Goal: Find contact information: Find contact information

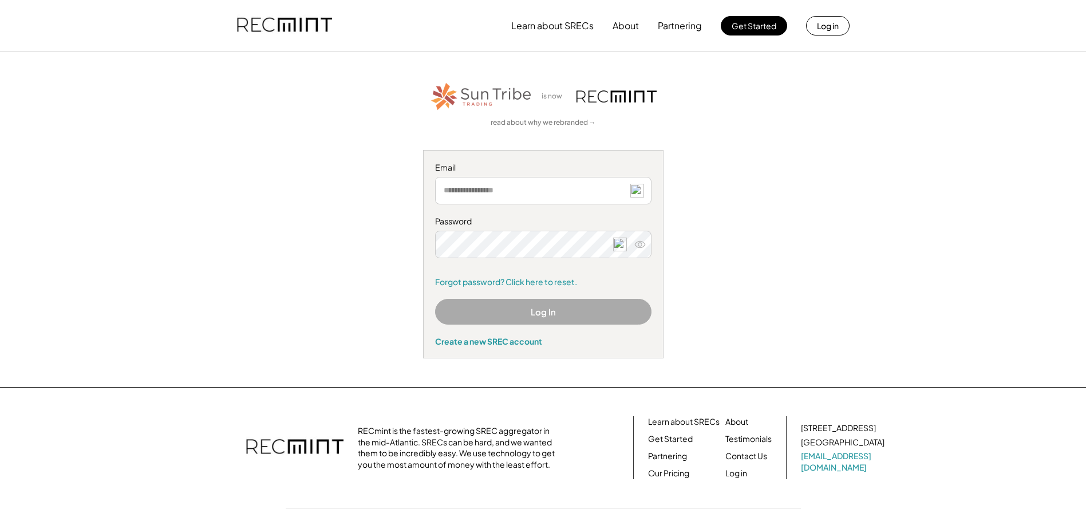
click at [635, 190] on img at bounding box center [637, 191] width 14 height 14
click at [636, 190] on img at bounding box center [637, 191] width 14 height 14
type input "**********"
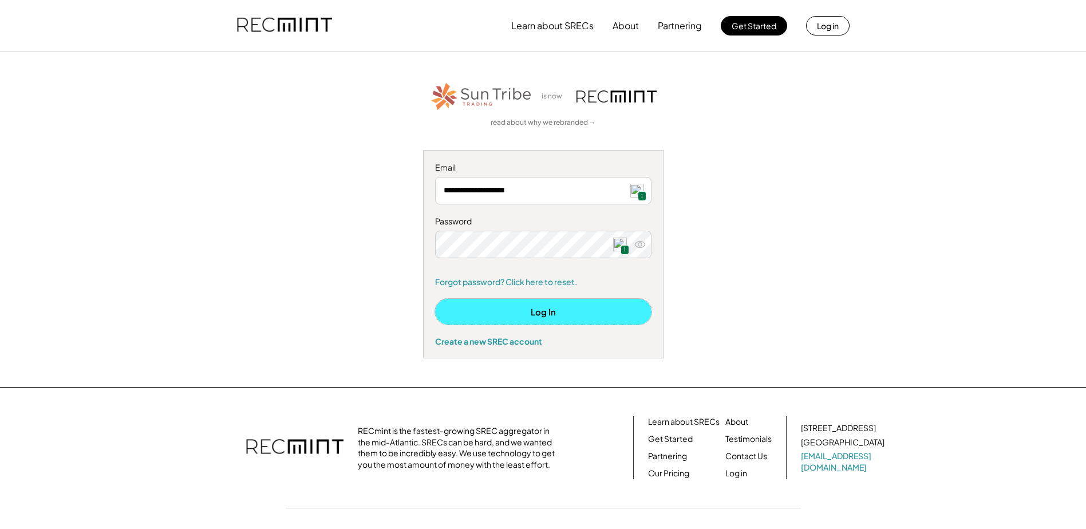
click at [529, 308] on button "Log In" at bounding box center [543, 312] width 216 height 26
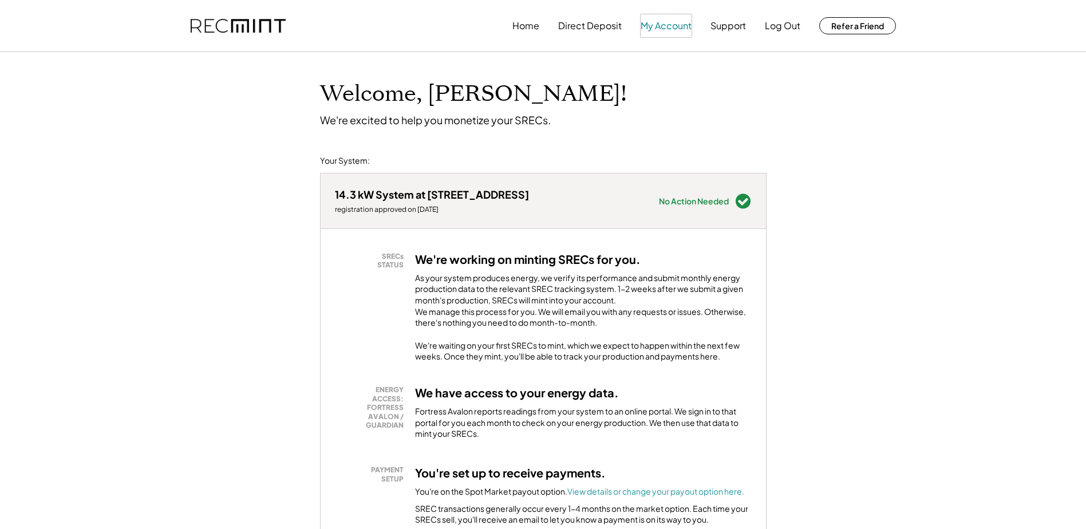
click at [669, 26] on button "My Account" at bounding box center [665, 25] width 51 height 23
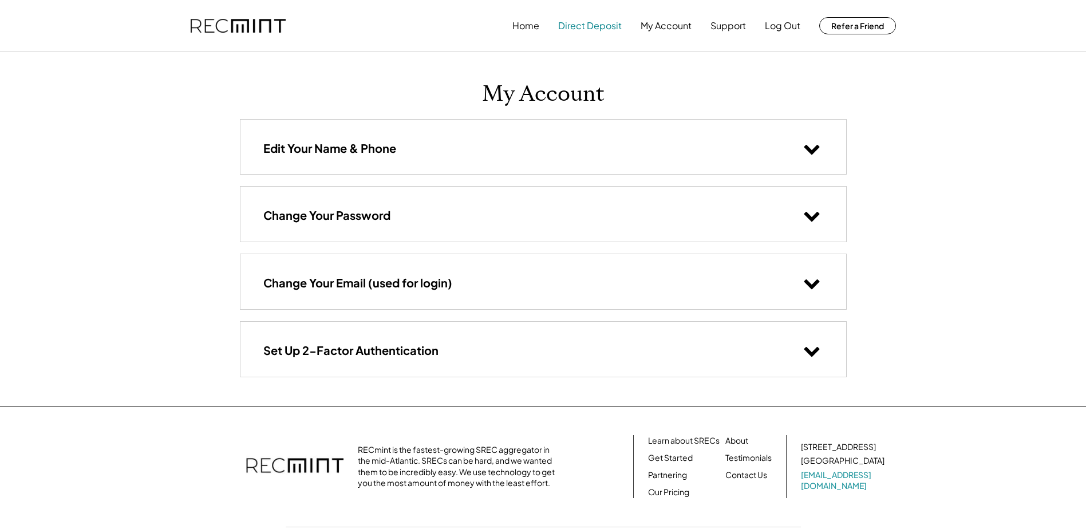
click at [594, 24] on button "Direct Deposit" at bounding box center [590, 25] width 64 height 23
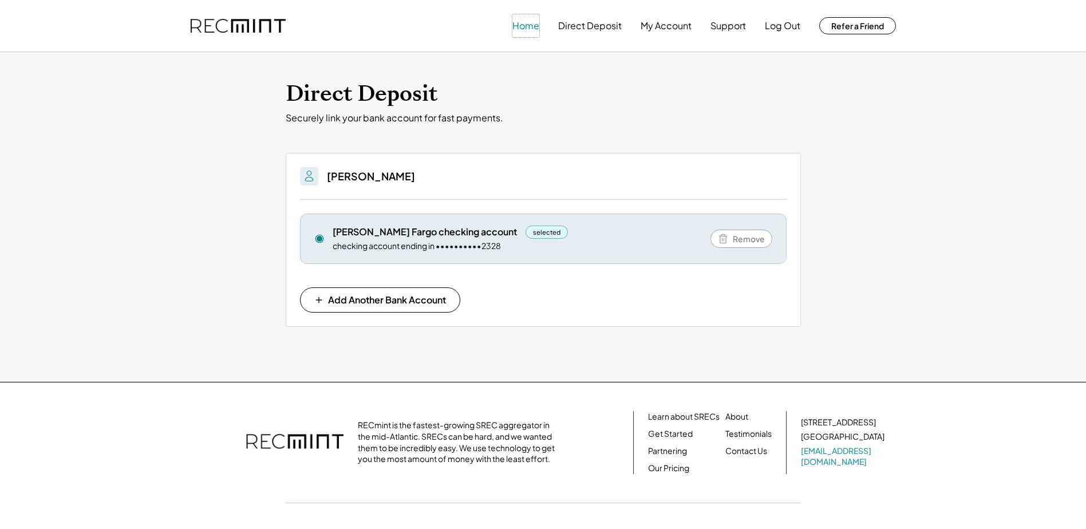
click at [520, 27] on button "Home" at bounding box center [525, 25] width 27 height 23
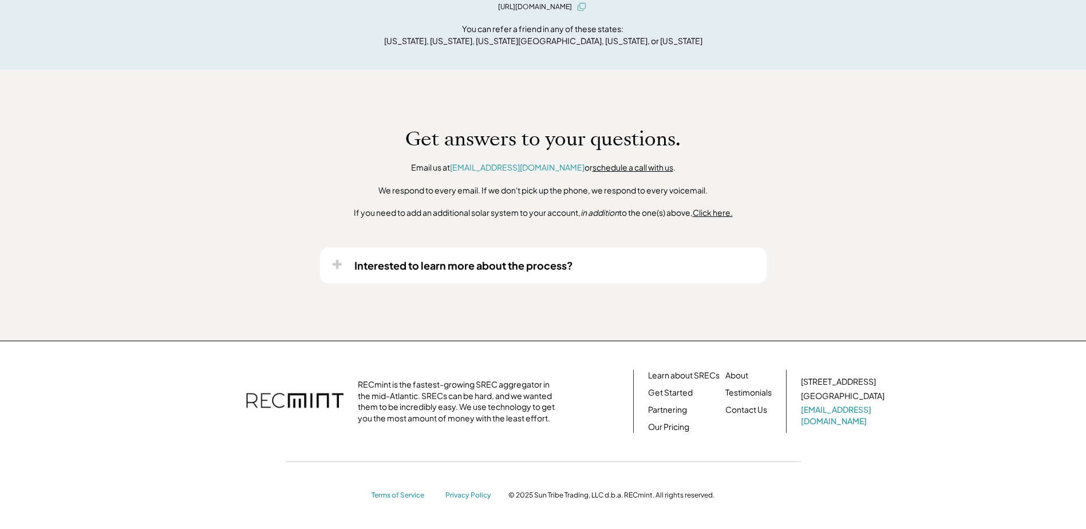
scroll to position [662, 0]
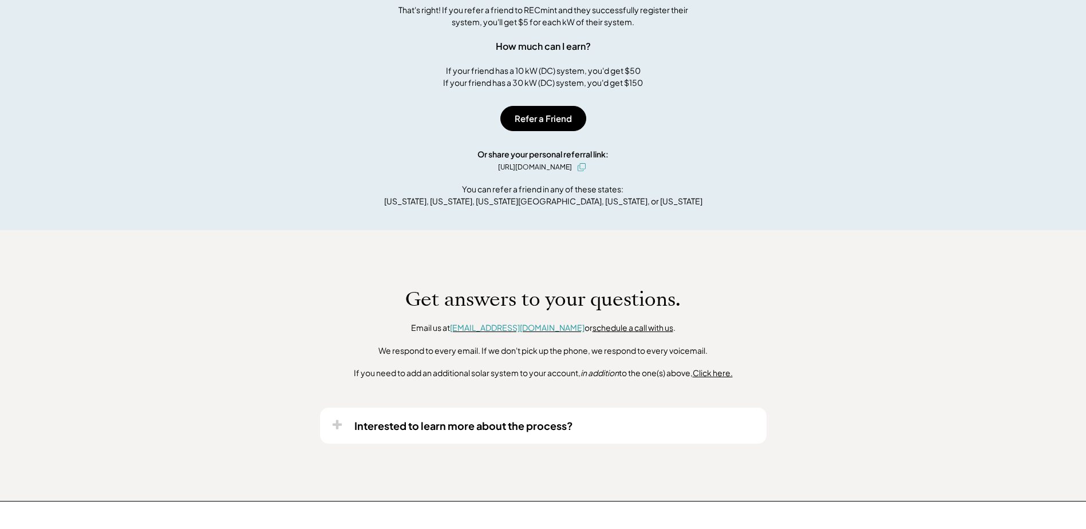
click at [509, 333] on font "[EMAIL_ADDRESS][DOMAIN_NAME]" at bounding box center [517, 327] width 135 height 10
click at [499, 333] on font "[EMAIL_ADDRESS][DOMAIN_NAME]" at bounding box center [517, 327] width 135 height 10
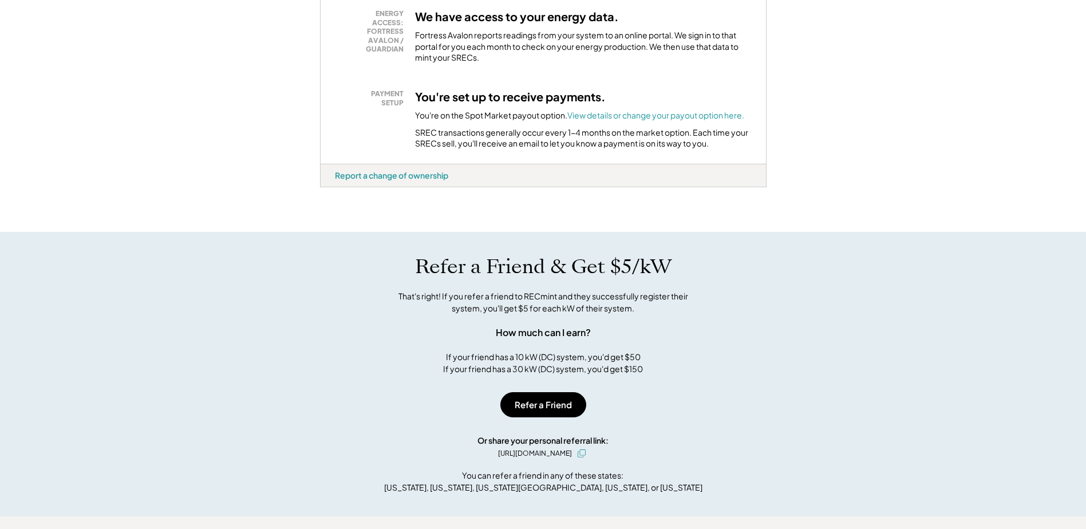
scroll to position [433, 0]
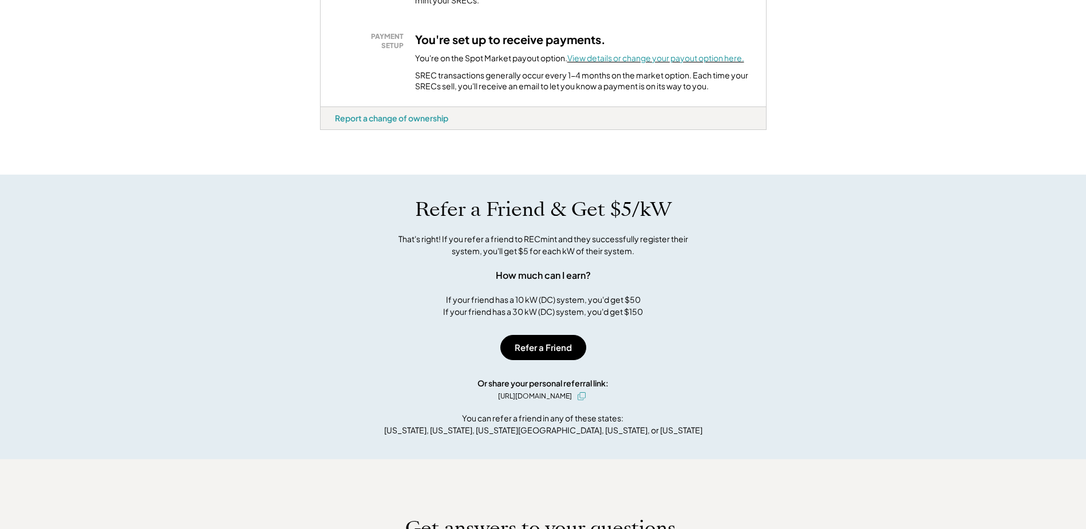
click at [587, 63] on font "View details or change your payout option here." at bounding box center [655, 58] width 177 height 10
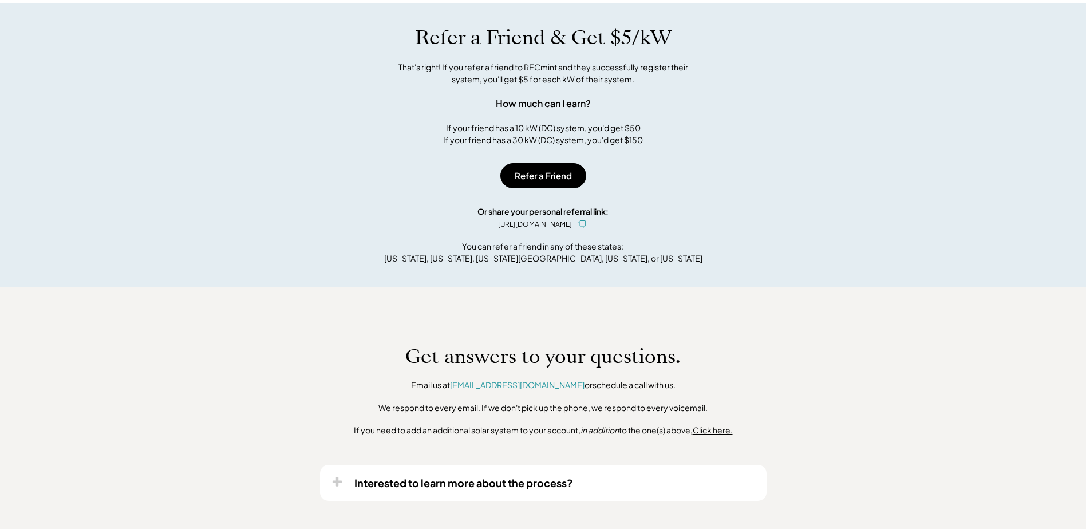
scroll to position [719, 0]
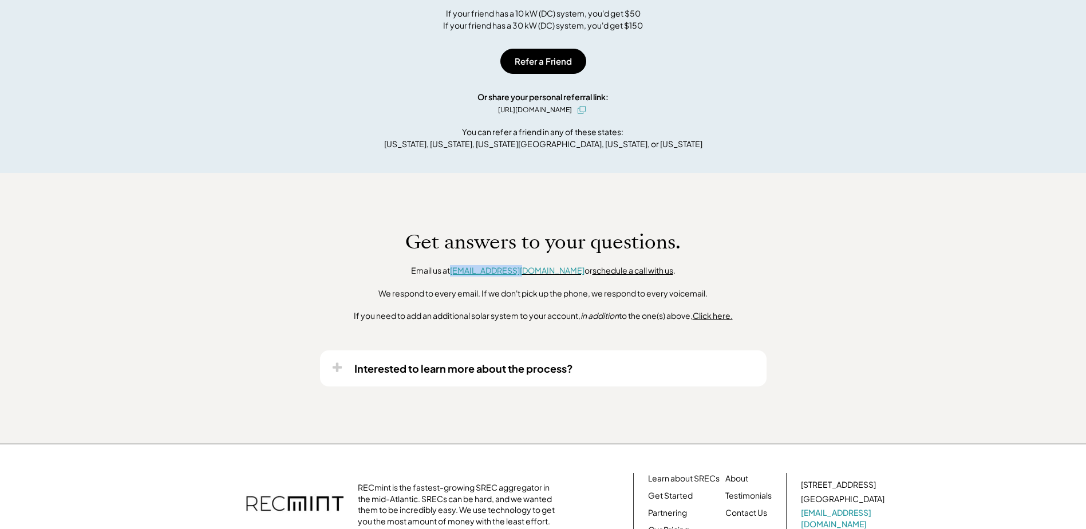
drag, startPoint x: 477, startPoint y: 282, endPoint x: 551, endPoint y: 279, distance: 73.3
click at [551, 276] on div "Email us at [EMAIL_ADDRESS][DOMAIN_NAME] or schedule a call with us ." at bounding box center [543, 270] width 264 height 11
copy div "[EMAIL_ADDRESS][DOMAIN_NAME]"
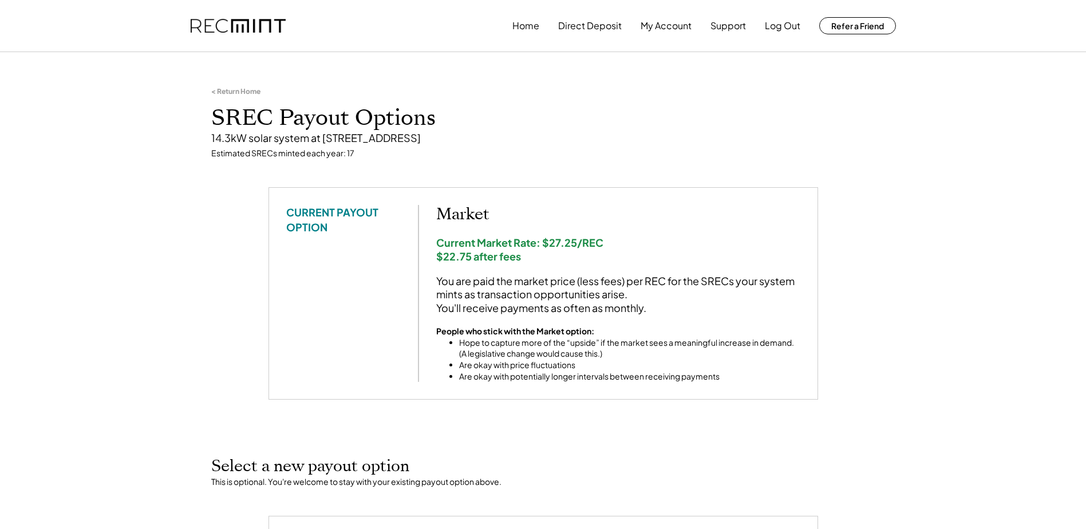
drag, startPoint x: 531, startPoint y: 139, endPoint x: 612, endPoint y: 139, distance: 81.3
click at [612, 139] on div "14.3kW solar system at 4644 Burnley Station Rd, Barboursville, VA" at bounding box center [543, 137] width 664 height 13
drag, startPoint x: 523, startPoint y: 137, endPoint x: 209, endPoint y: 143, distance: 313.7
click at [209, 143] on div "< Return Home SREC Payout Options 14.3kW solar system at 4644 Burnley Station R…" at bounding box center [543, 122] width 687 height 129
click at [632, 134] on div "14.3kW solar system at 4644 Burnley Station Rd, Barboursville, VA" at bounding box center [543, 137] width 664 height 13
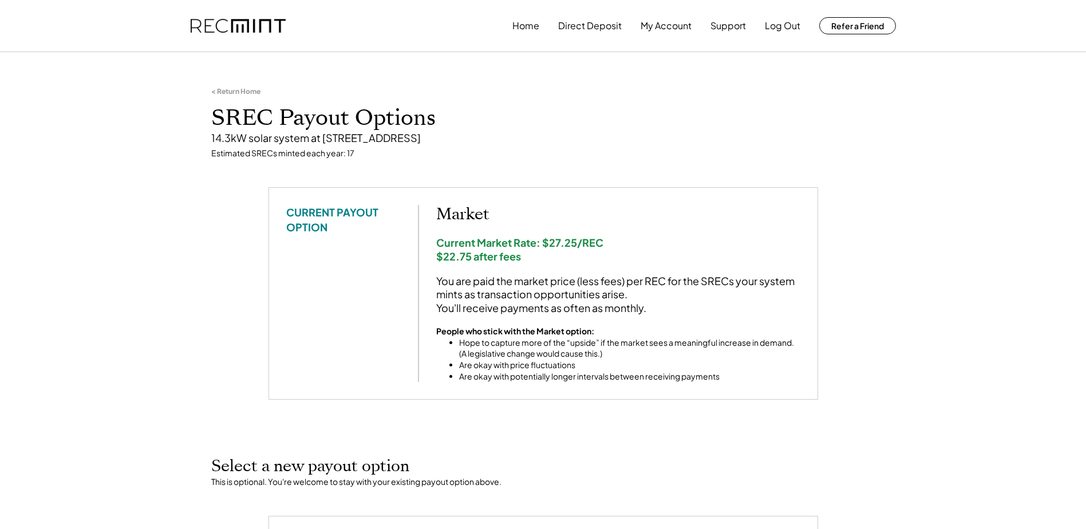
drag, startPoint x: 210, startPoint y: 137, endPoint x: 522, endPoint y: 134, distance: 311.9
click at [522, 134] on div "< Return Home SREC Payout Options 14.3kW solar system at 4644 Burnley Station R…" at bounding box center [543, 122] width 687 height 129
copy div "14.3kW solar system at 4644 Burnley Station Rd, Barboursville, VA"
